Goal: Task Accomplishment & Management: Manage account settings

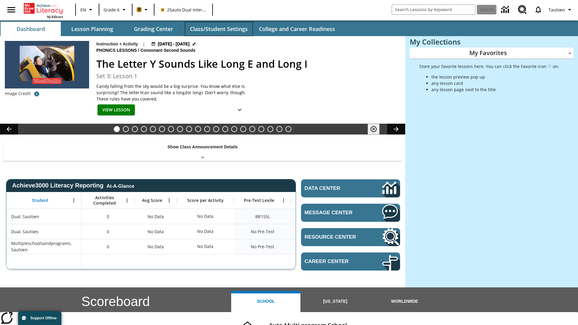
click at [218, 29] on button "Class/Student Settings" at bounding box center [219, 29] width 68 height 14
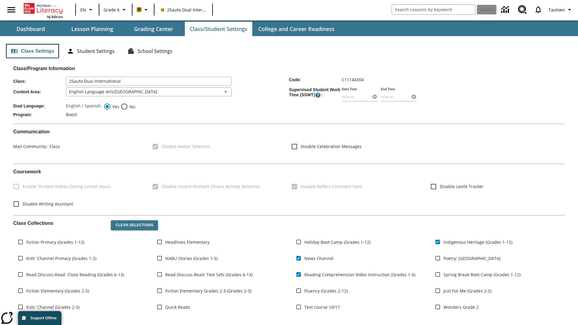
click at [32, 51] on button "Class Settings" at bounding box center [32, 51] width 53 height 14
click at [128, 106] on span "No" at bounding box center [131, 106] width 7 height 6
click at [128, 106] on input "No" at bounding box center [124, 106] width 7 height 7
radio input "true"
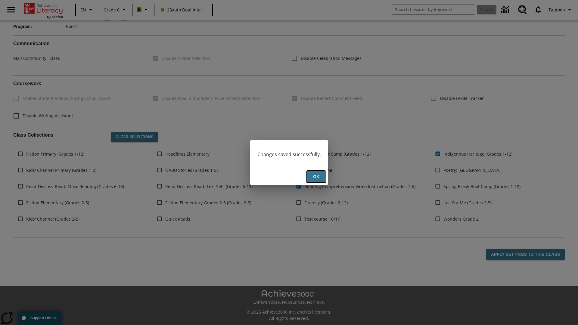
click at [316, 177] on button "Ok" at bounding box center [315, 177] width 19 height 12
